Goal: Information Seeking & Learning: Learn about a topic

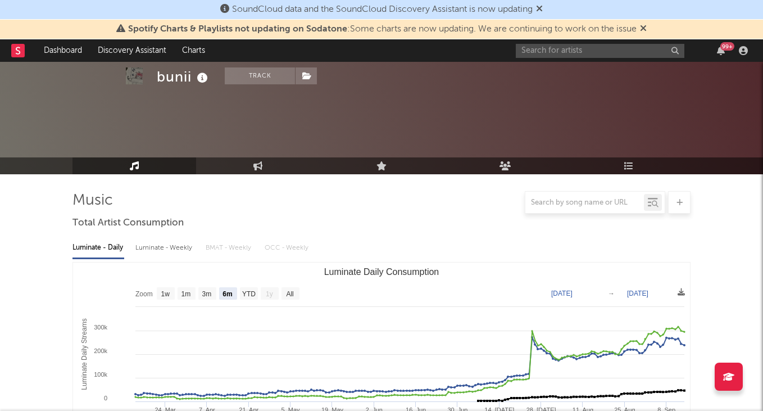
select select "6m"
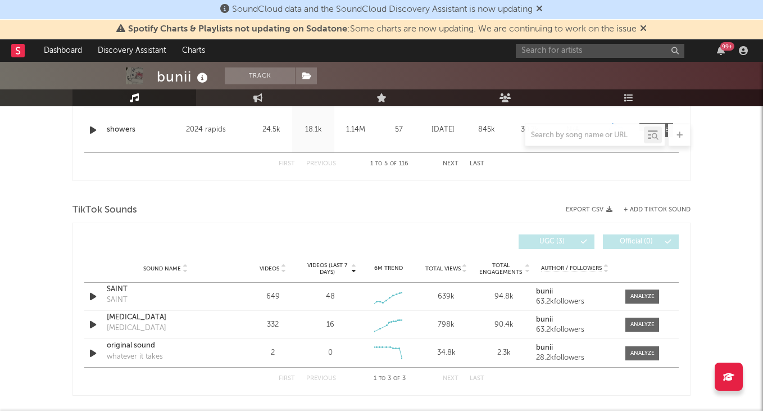
scroll to position [673, 0]
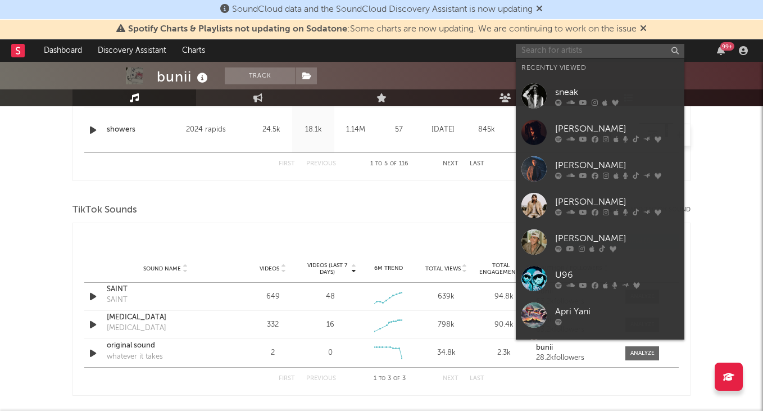
click at [571, 49] on input "text" at bounding box center [600, 51] width 169 height 14
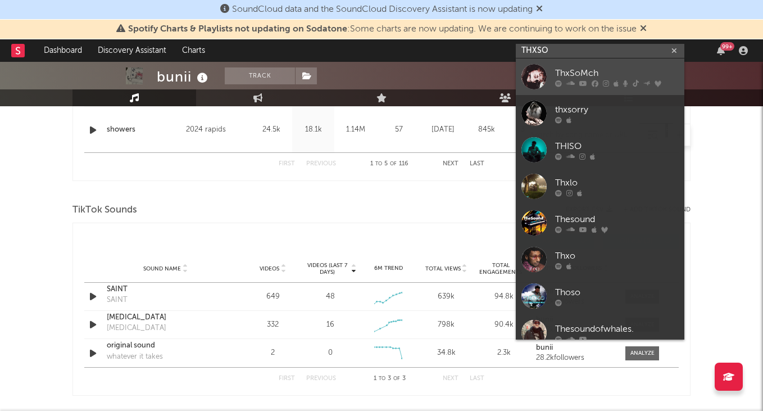
type input "THXSO"
click at [598, 76] on div "ThxSoMch" at bounding box center [617, 72] width 124 height 13
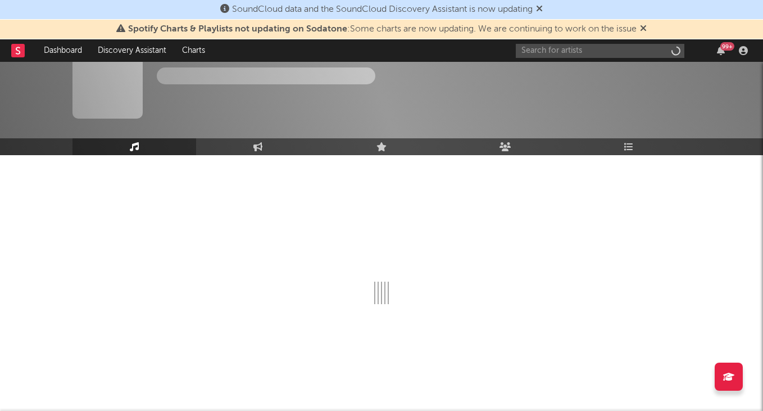
scroll to position [19, 0]
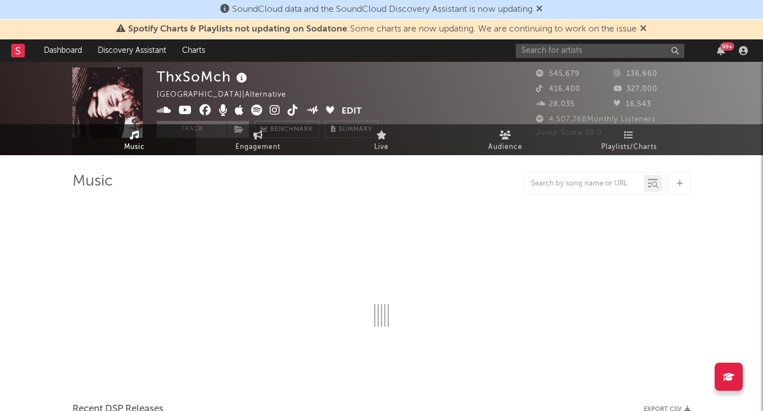
select select "6m"
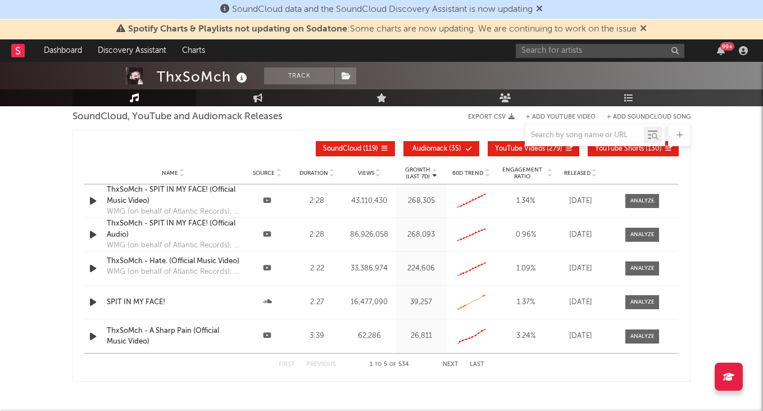
scroll to position [1294, 0]
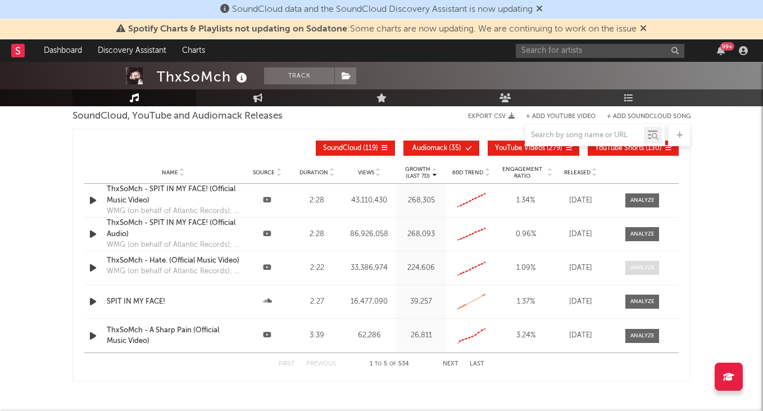
click at [632, 270] on div at bounding box center [642, 267] width 24 height 8
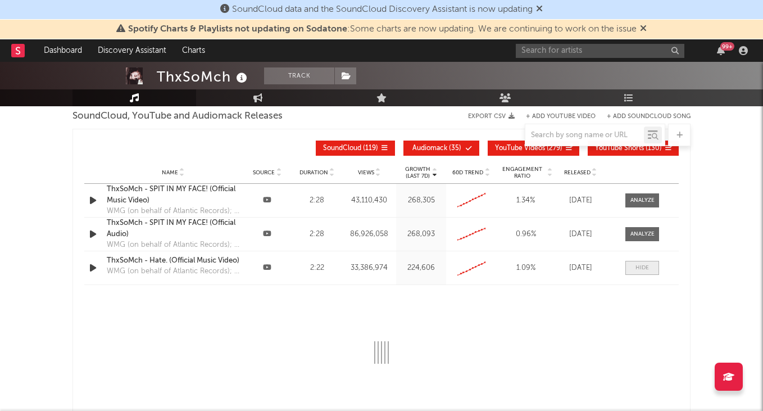
select select "6m"
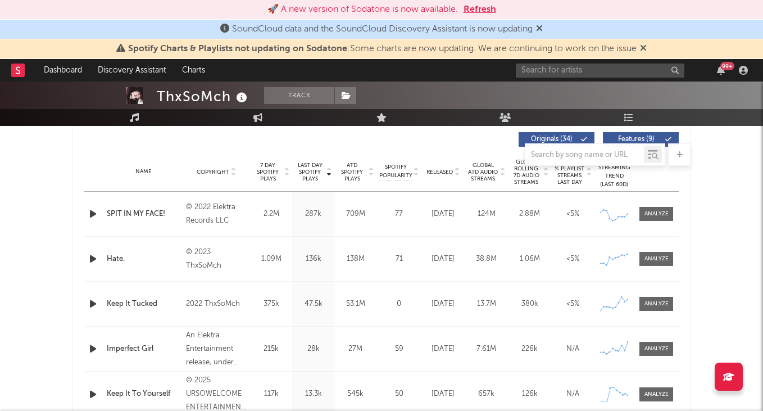
scroll to position [546, 0]
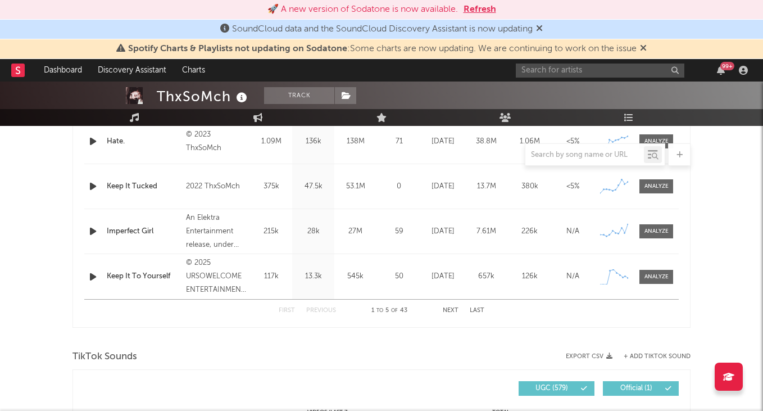
click at [450, 306] on div "First Previous 1 to 5 of 43 Next Last" at bounding box center [382, 310] width 206 height 22
click at [450, 309] on button "Next" at bounding box center [451, 310] width 16 height 6
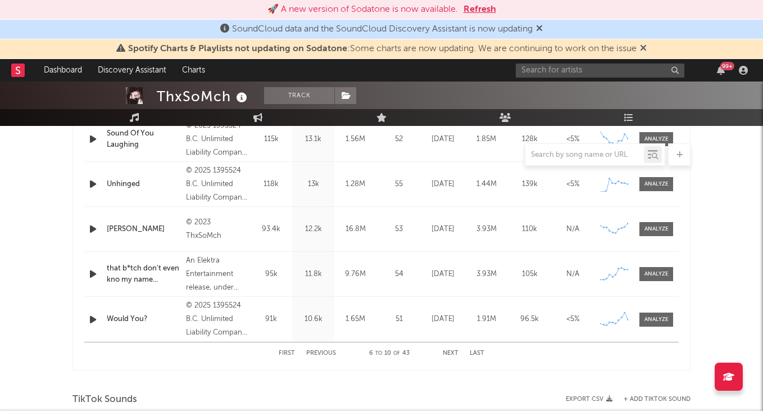
scroll to position [469, 0]
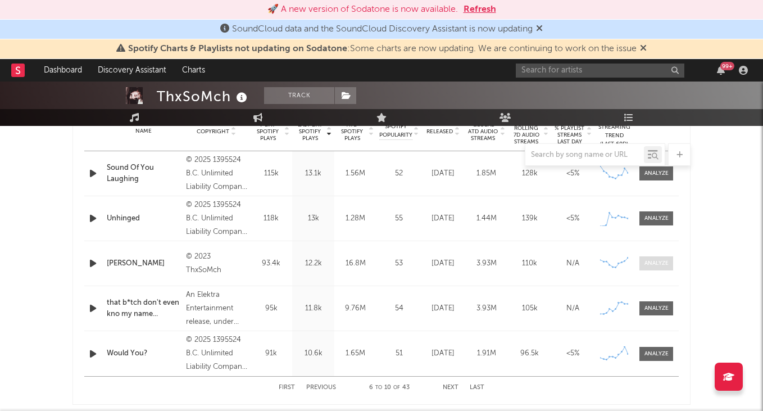
click at [649, 261] on div at bounding box center [656, 263] width 24 height 8
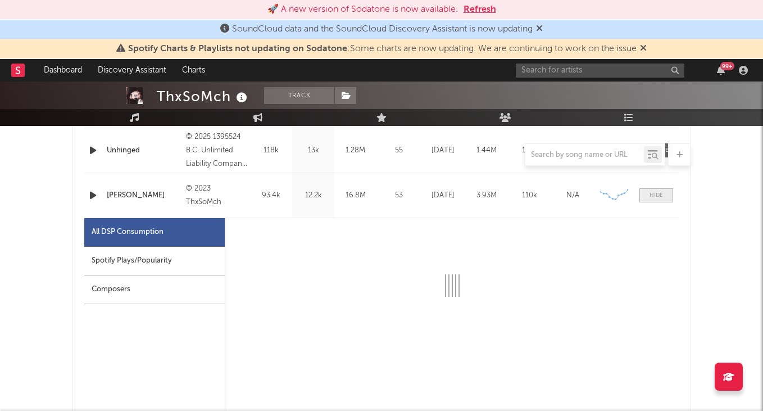
scroll to position [554, 0]
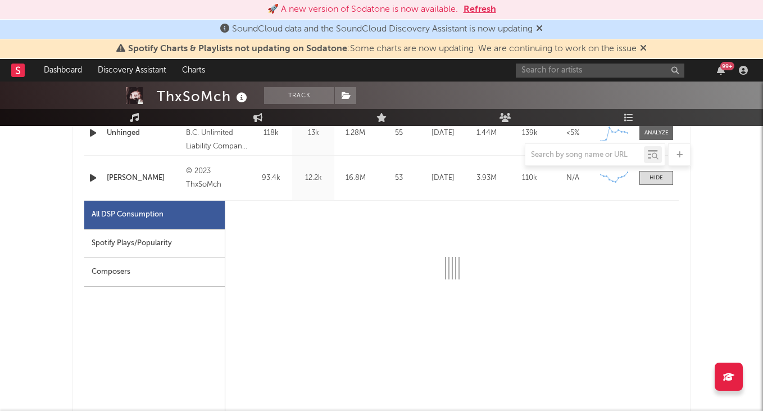
select select "6m"
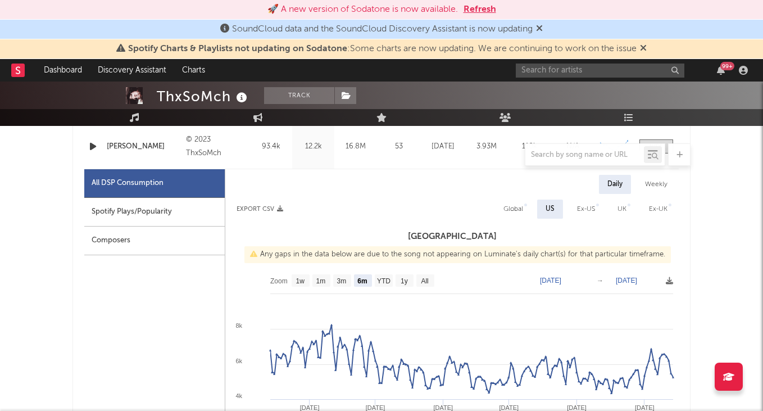
scroll to position [585, 0]
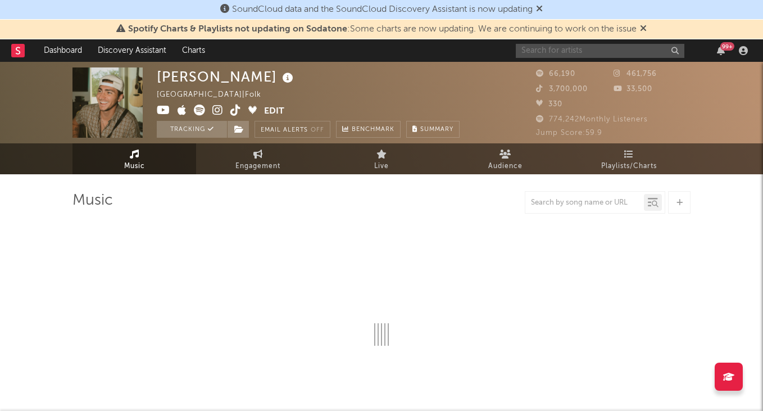
click at [593, 49] on input "text" at bounding box center [600, 51] width 169 height 14
select select "6m"
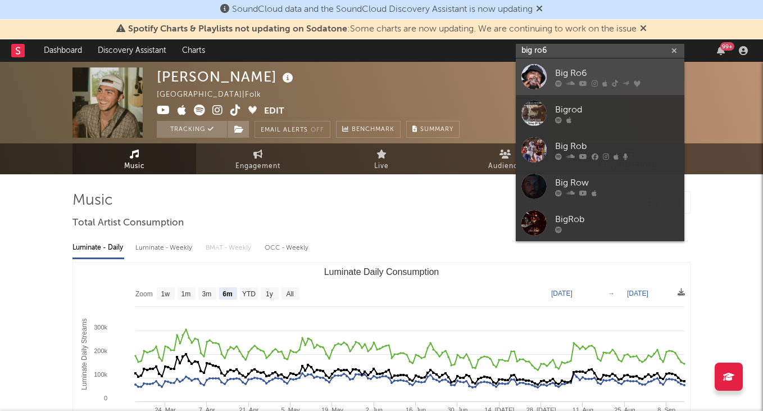
type input "big ro6"
click at [604, 74] on div "Big Ro6" at bounding box center [617, 72] width 124 height 13
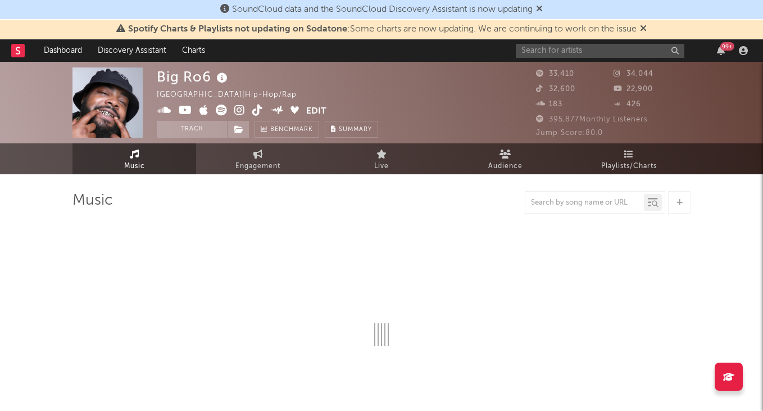
select select "6m"
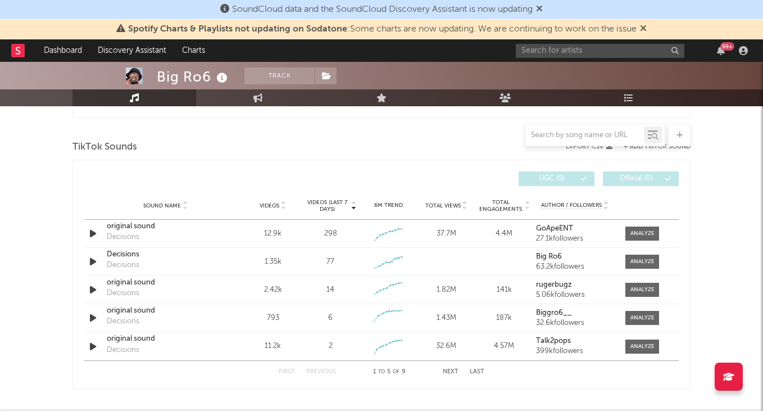
scroll to position [737, 0]
click at [638, 231] on div at bounding box center [642, 232] width 24 height 8
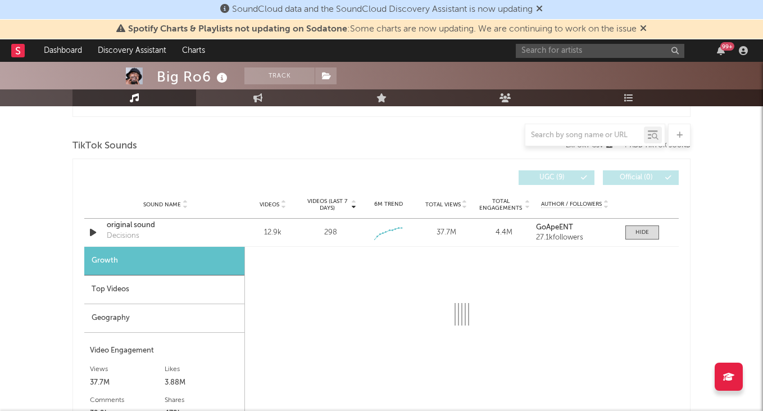
select select "1w"
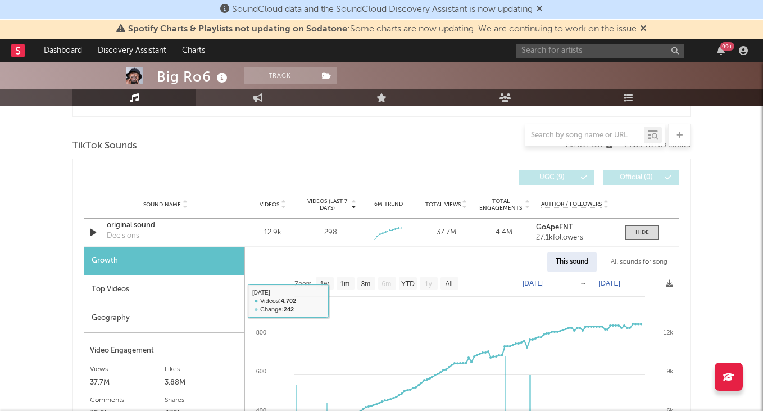
click at [151, 286] on div "Top Videos" at bounding box center [164, 289] width 160 height 29
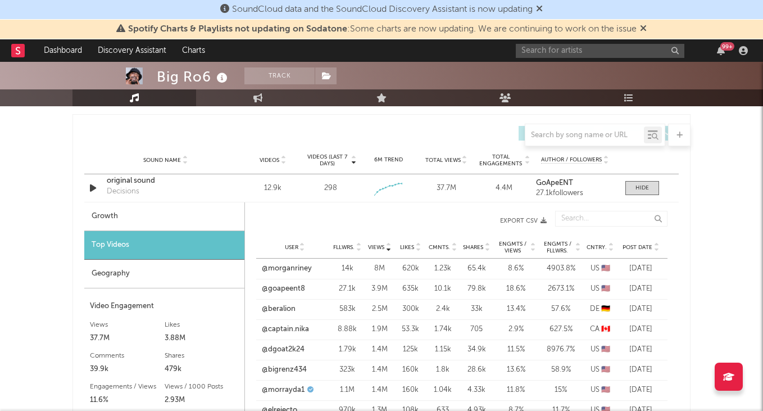
scroll to position [793, 0]
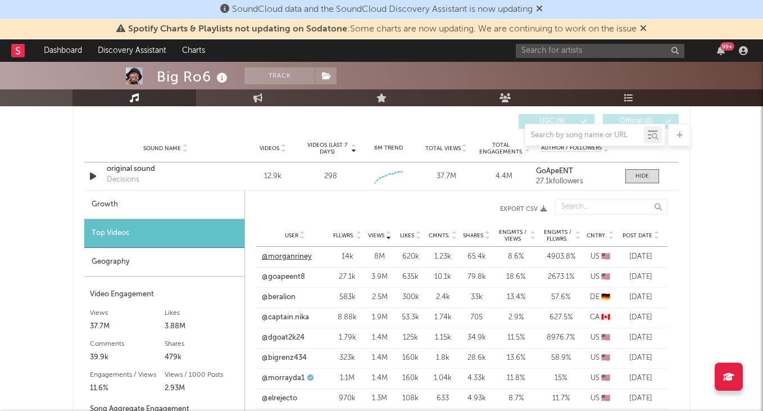
click at [288, 256] on link "@morganriney" at bounding box center [287, 256] width 50 height 11
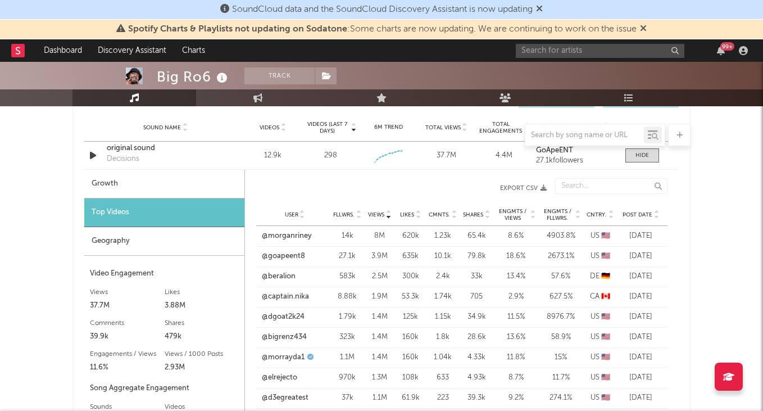
scroll to position [822, 0]
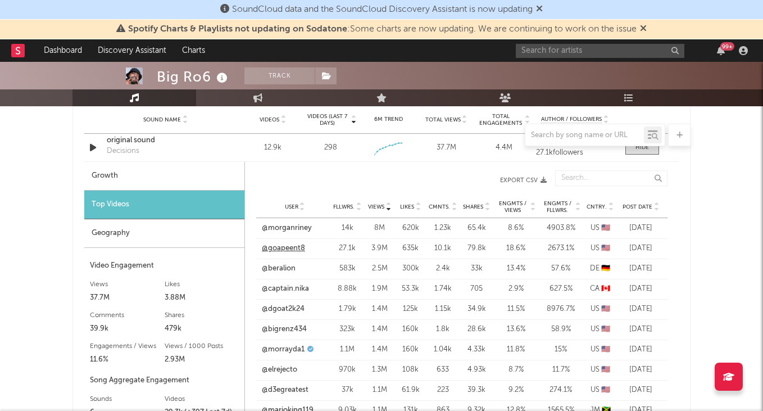
click at [292, 248] on link "@goapeent8" at bounding box center [283, 248] width 43 height 11
click at [290, 285] on link "@captain.nika" at bounding box center [285, 288] width 47 height 11
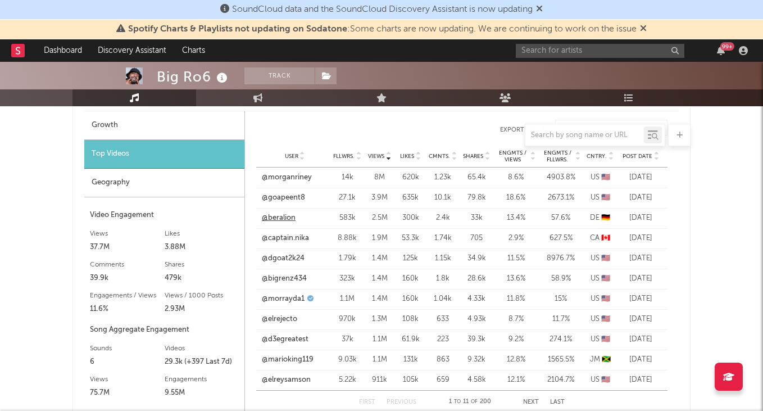
scroll to position [873, 0]
click at [290, 297] on link "@morrayda1" at bounding box center [283, 298] width 43 height 11
click at [293, 279] on link "@bigrenz434" at bounding box center [284, 277] width 45 height 11
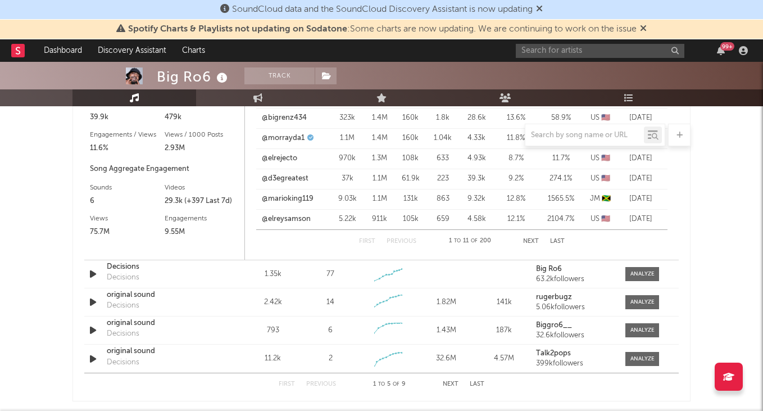
scroll to position [1043, 0]
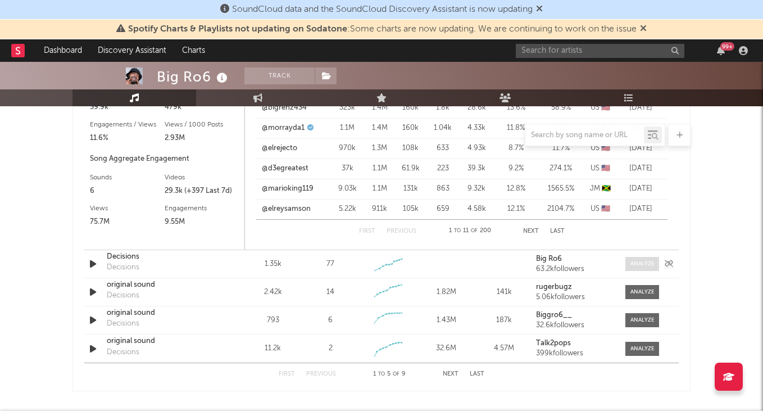
click at [643, 265] on div at bounding box center [642, 264] width 24 height 8
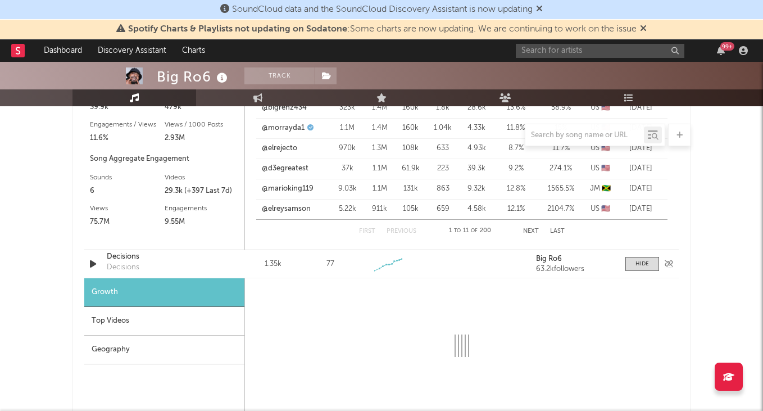
select select "1w"
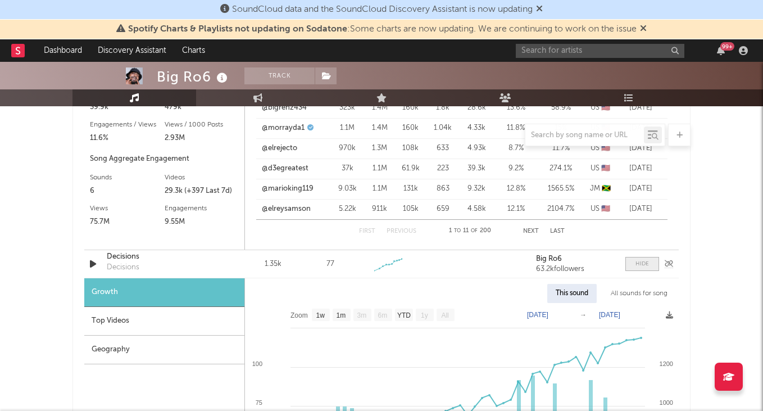
click at [645, 265] on div at bounding box center [641, 264] width 13 height 8
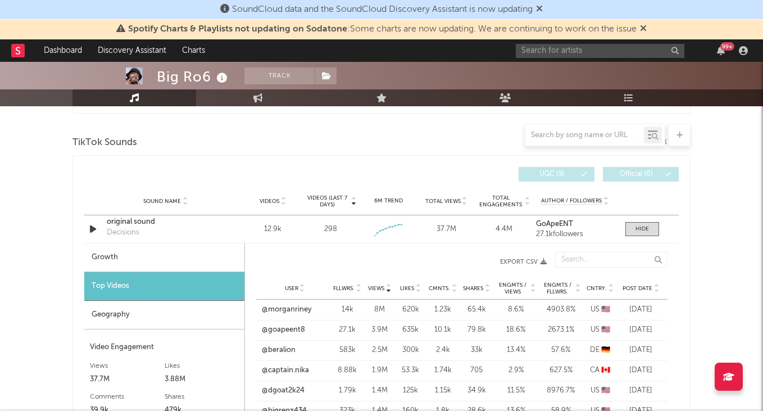
scroll to position [662, 0]
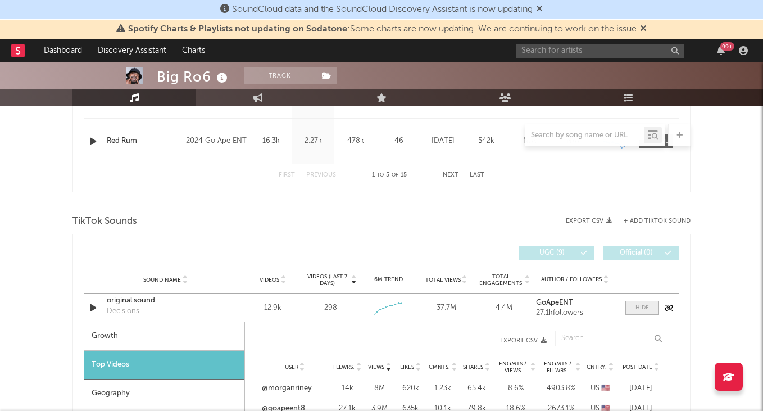
click at [644, 313] on span at bounding box center [642, 308] width 34 height 14
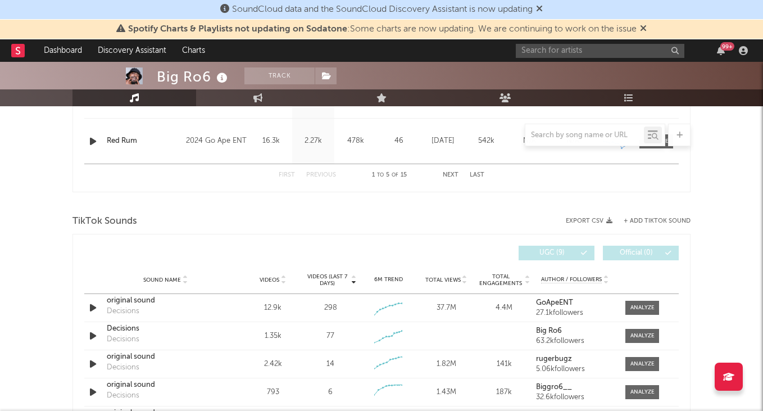
click at [278, 277] on span "Videos" at bounding box center [270, 279] width 20 height 7
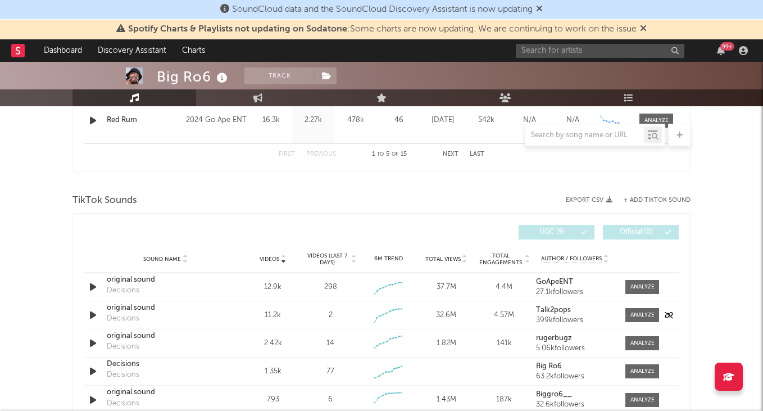
scroll to position [694, 0]
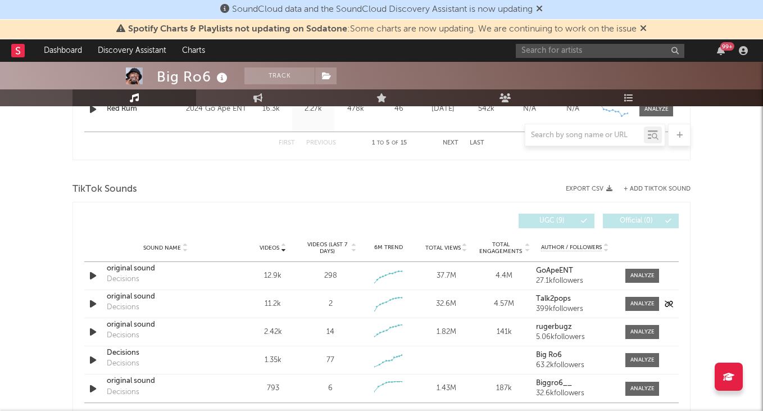
click at [135, 295] on div "original sound" at bounding box center [165, 296] width 117 height 11
